Goal: Register for event/course

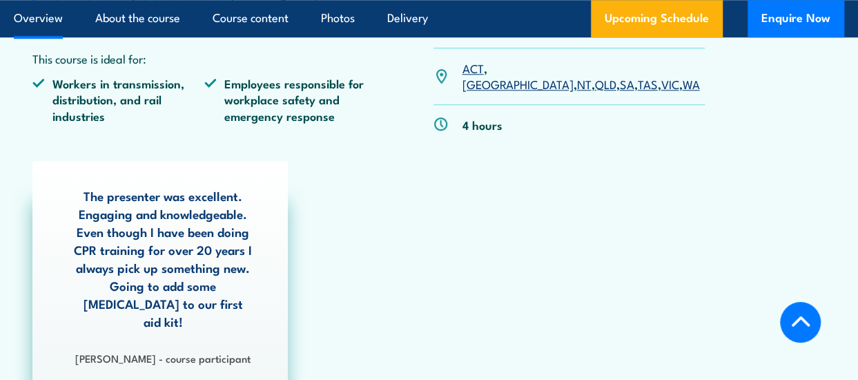
scroll to position [460, 0]
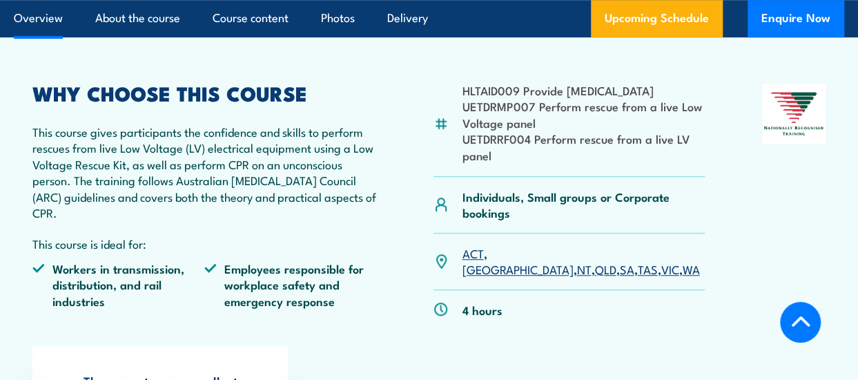
click at [619, 270] on link "SA" at bounding box center [626, 268] width 15 height 17
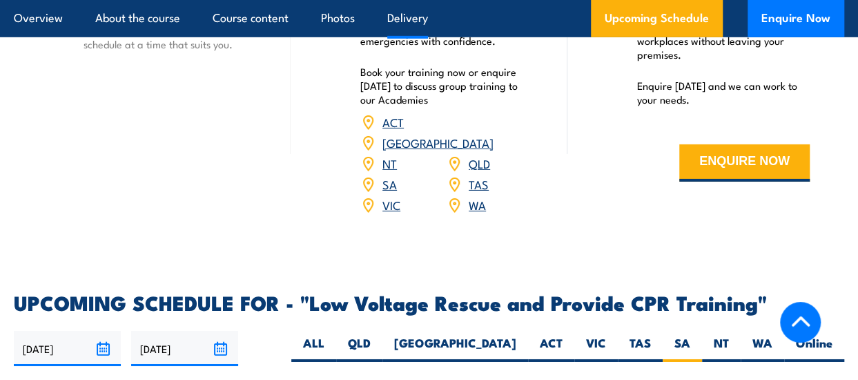
scroll to position [2145, 0]
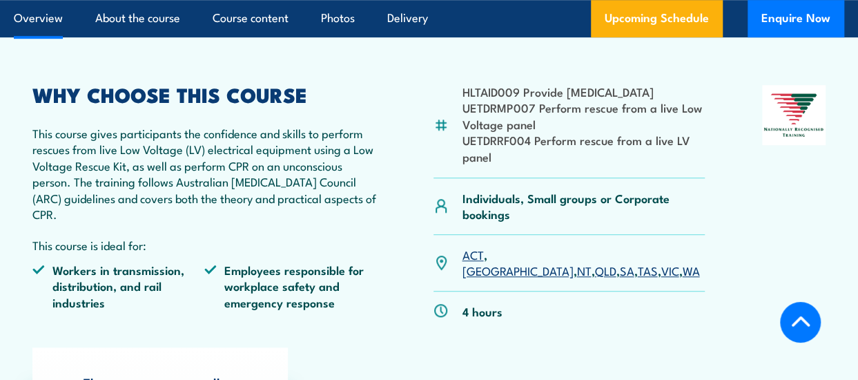
scroll to position [460, 0]
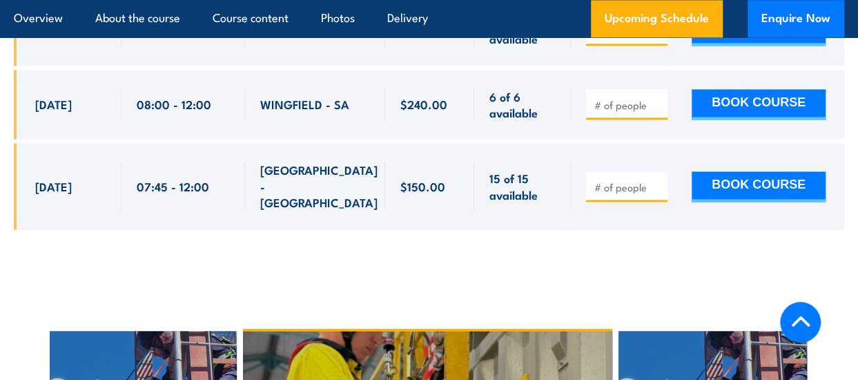
scroll to position [3130, 0]
